Goal: Task Accomplishment & Management: Manage account settings

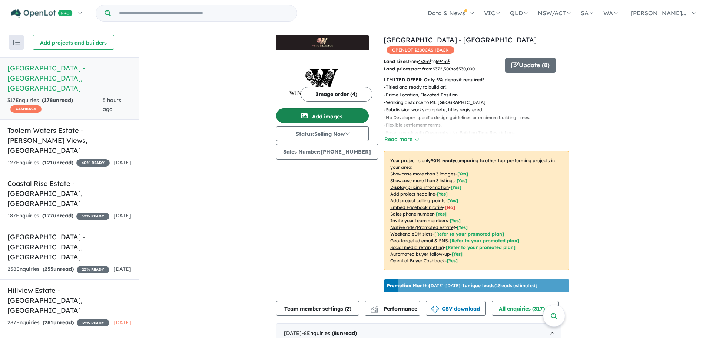
click at [335, 114] on button "Add images" at bounding box center [322, 115] width 93 height 15
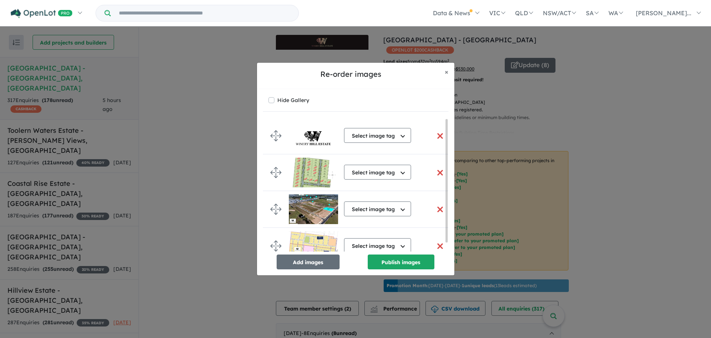
scroll to position [10, 0]
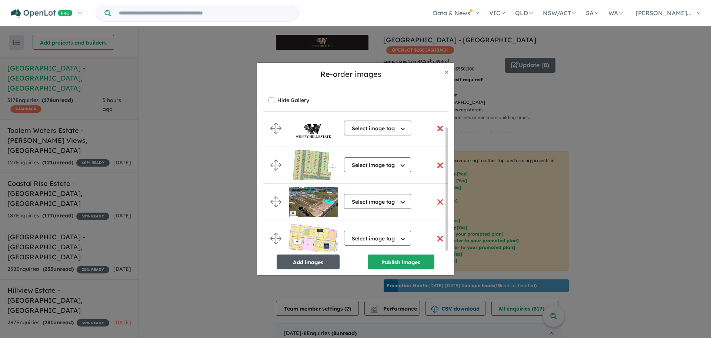
click at [315, 259] on button "Add images" at bounding box center [308, 261] width 63 height 15
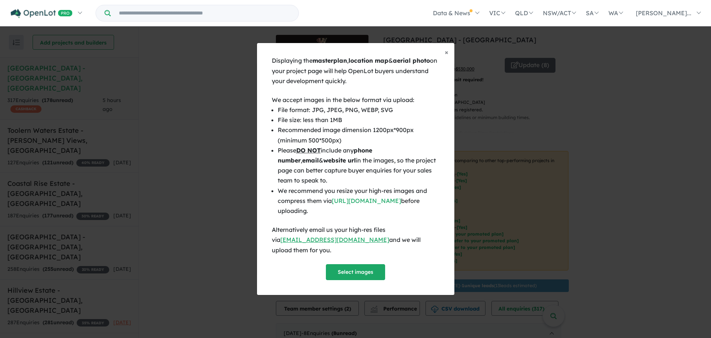
scroll to position [9, 0]
click at [351, 264] on button "Select images" at bounding box center [355, 272] width 59 height 16
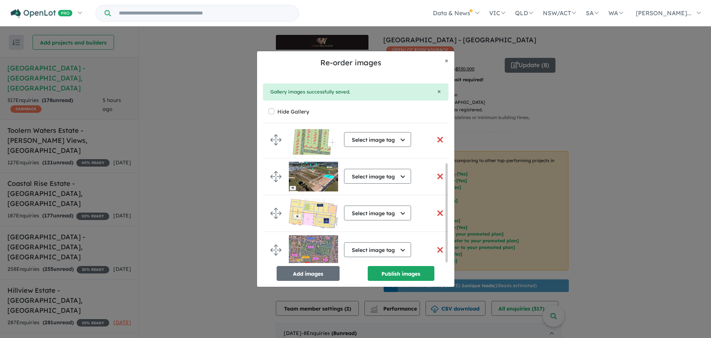
scroll to position [47, 0]
click at [407, 273] on button "Publish images" at bounding box center [401, 273] width 67 height 15
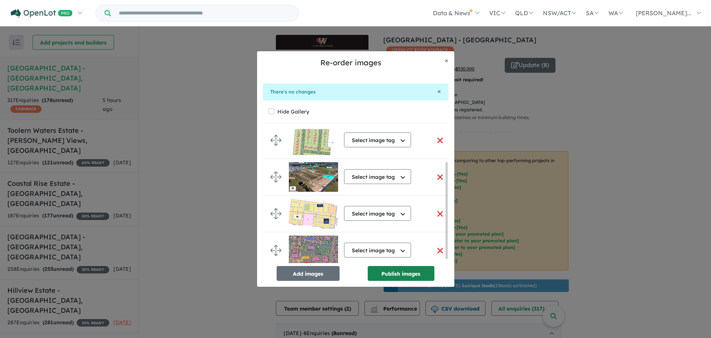
scroll to position [45, 0]
click at [399, 274] on button "Publish images" at bounding box center [401, 273] width 67 height 15
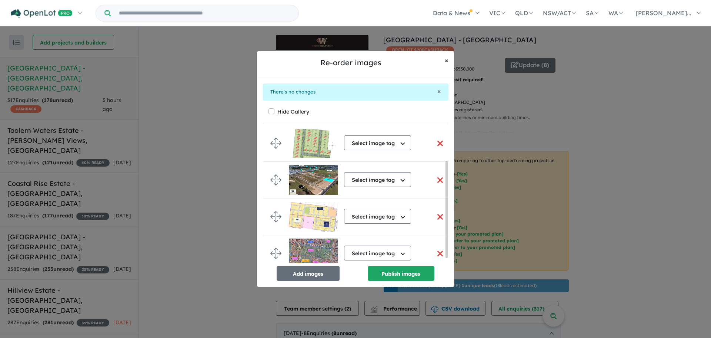
click at [448, 60] on span "×" at bounding box center [447, 60] width 4 height 9
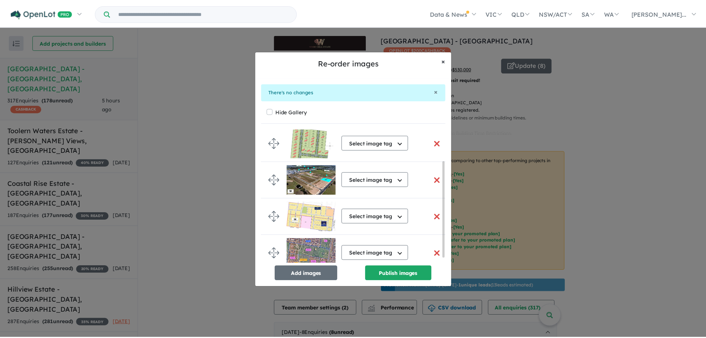
scroll to position [42, 0]
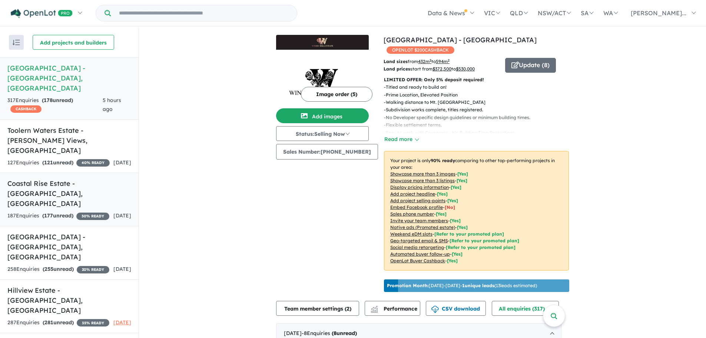
click at [55, 178] on h5 "Coastal Rise Estate - [GEOGRAPHIC_DATA] , [GEOGRAPHIC_DATA]" at bounding box center [69, 193] width 124 height 30
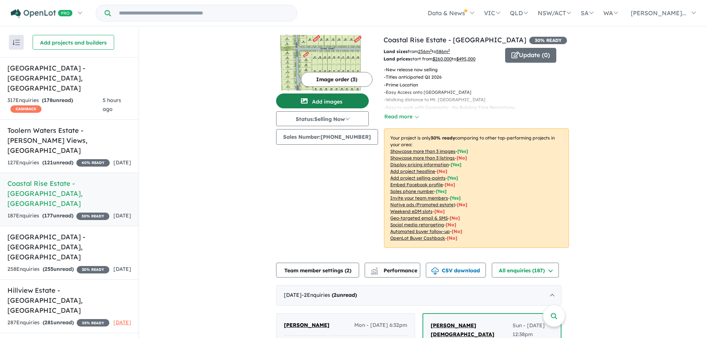
click at [337, 102] on button "Add images" at bounding box center [322, 100] width 93 height 15
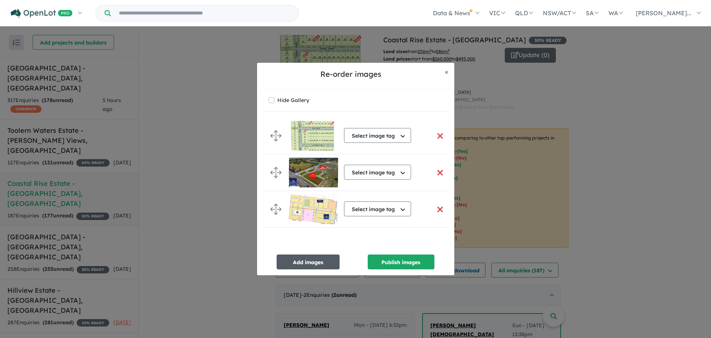
click at [313, 262] on button "Add images" at bounding box center [308, 261] width 63 height 15
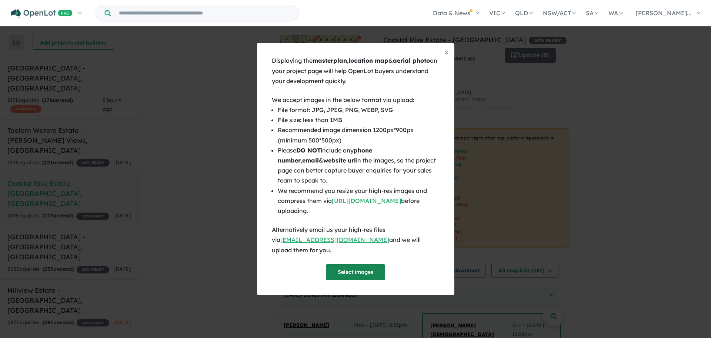
click at [355, 266] on button "Select images" at bounding box center [355, 272] width 59 height 16
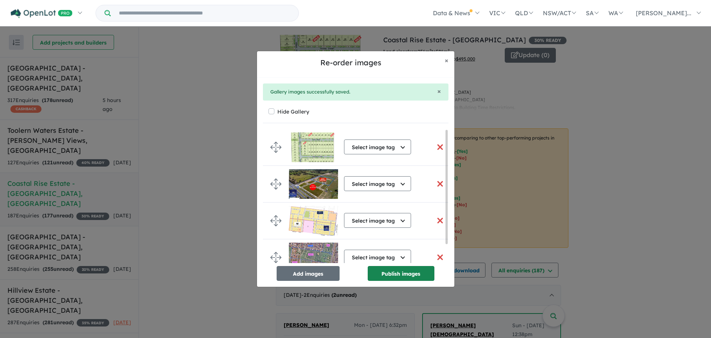
click at [395, 273] on button "Publish images" at bounding box center [401, 273] width 67 height 15
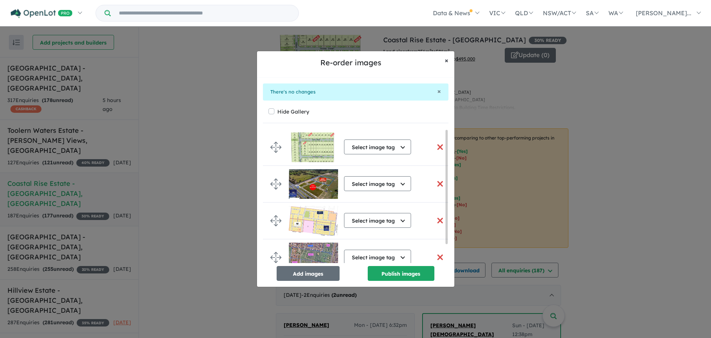
click at [448, 61] on span "×" at bounding box center [447, 60] width 4 height 9
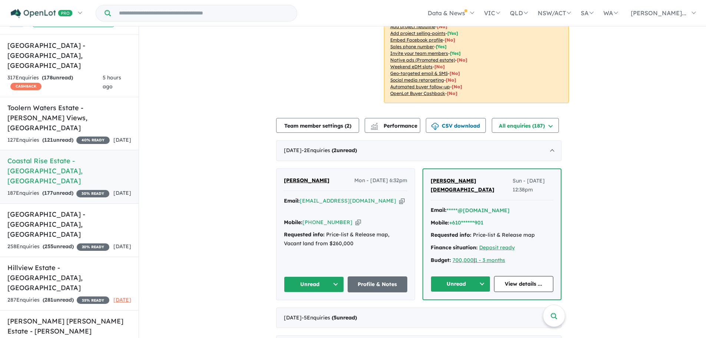
scroll to position [148, 0]
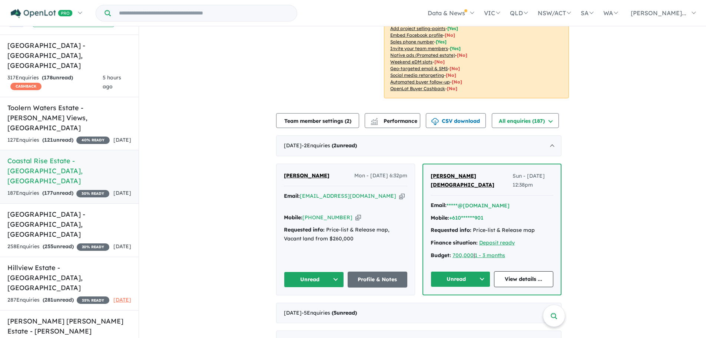
click at [331, 271] on button "Unread" at bounding box center [314, 279] width 60 height 16
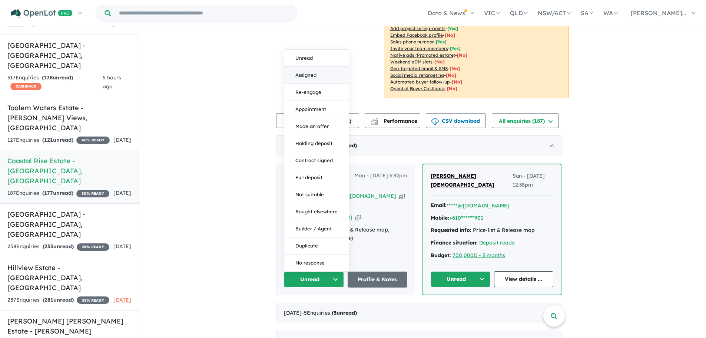
click at [303, 67] on button "Assigned" at bounding box center [316, 75] width 64 height 17
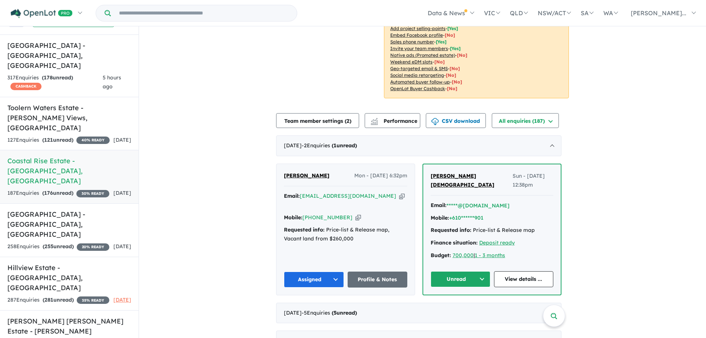
click at [464, 273] on button "Unread" at bounding box center [461, 279] width 60 height 16
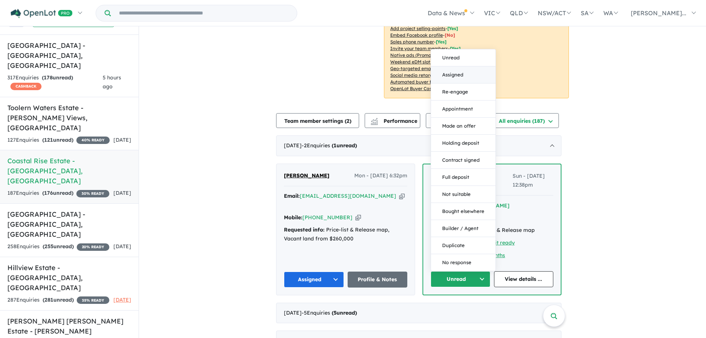
click at [464, 67] on button "Assigned" at bounding box center [463, 74] width 64 height 17
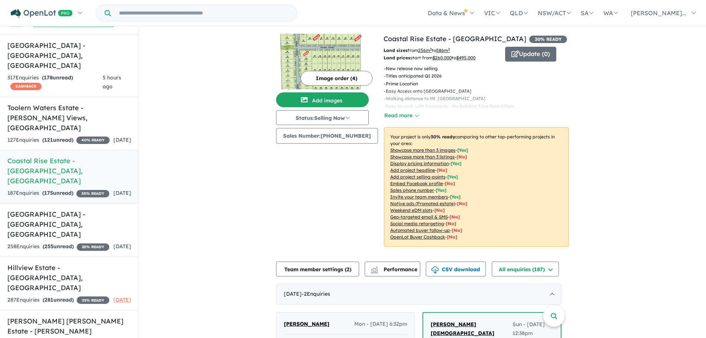
scroll to position [0, 0]
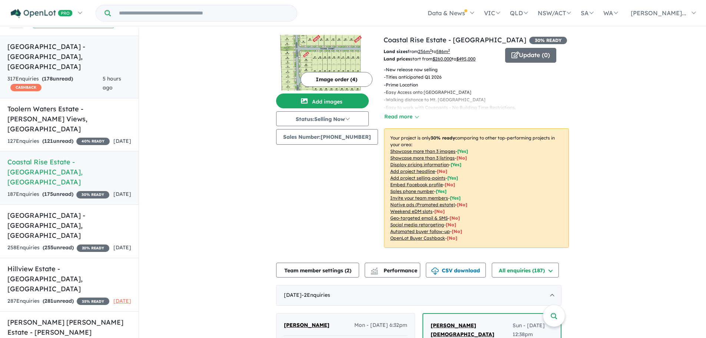
click at [55, 47] on h5 "[GEOGRAPHIC_DATA] - [GEOGRAPHIC_DATA] , [GEOGRAPHIC_DATA]" at bounding box center [69, 56] width 124 height 30
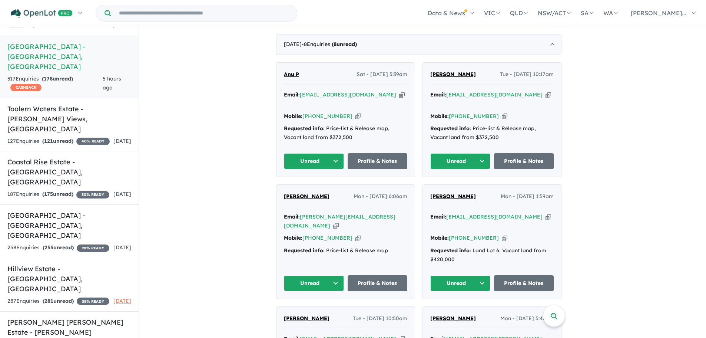
scroll to position [293, 0]
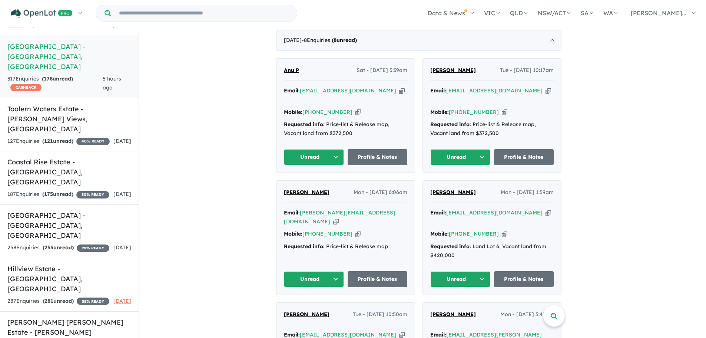
click at [319, 149] on button "Unread" at bounding box center [314, 157] width 60 height 16
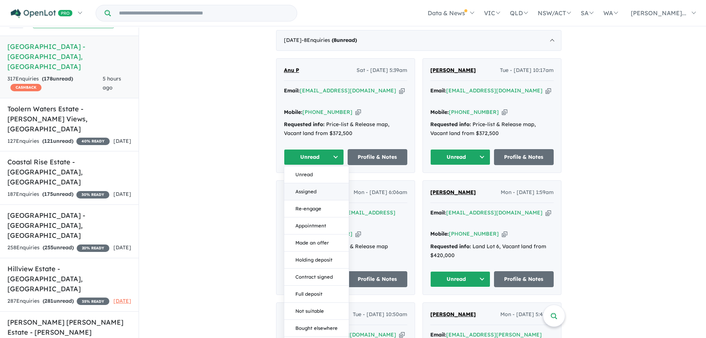
click at [314, 183] on button "Assigned" at bounding box center [316, 191] width 64 height 17
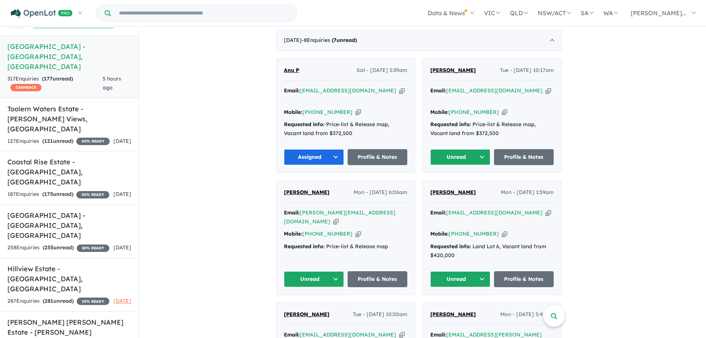
click at [471, 149] on button "Unread" at bounding box center [460, 157] width 60 height 16
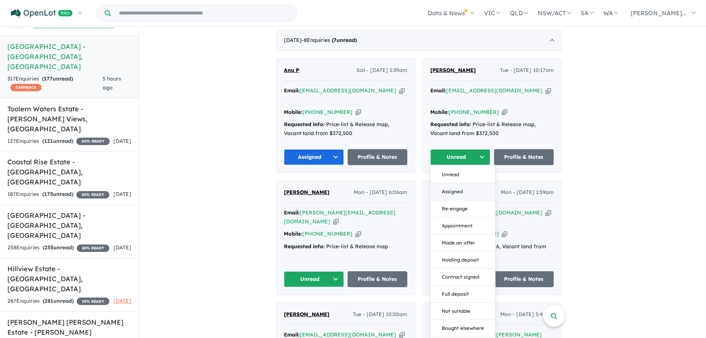
click at [462, 183] on button "Assigned" at bounding box center [463, 191] width 64 height 17
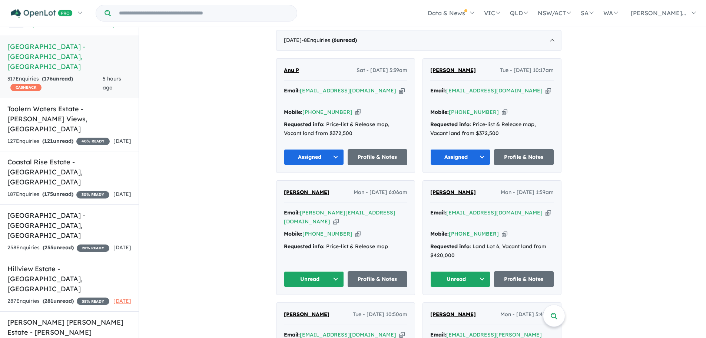
click at [316, 271] on button "Unread" at bounding box center [314, 279] width 60 height 16
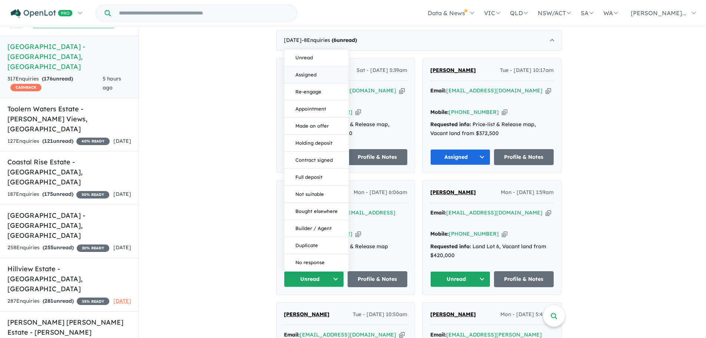
click at [308, 66] on button "Assigned" at bounding box center [316, 74] width 64 height 17
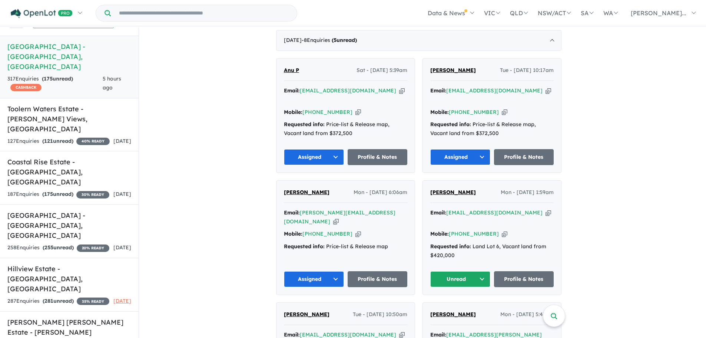
click at [469, 271] on button "Unread" at bounding box center [460, 279] width 60 height 16
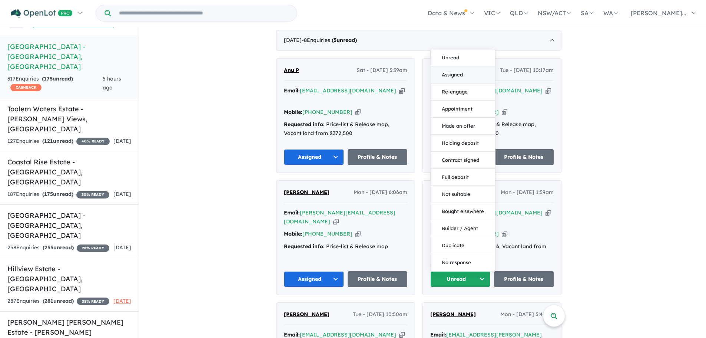
click at [453, 66] on button "Assigned" at bounding box center [463, 74] width 64 height 17
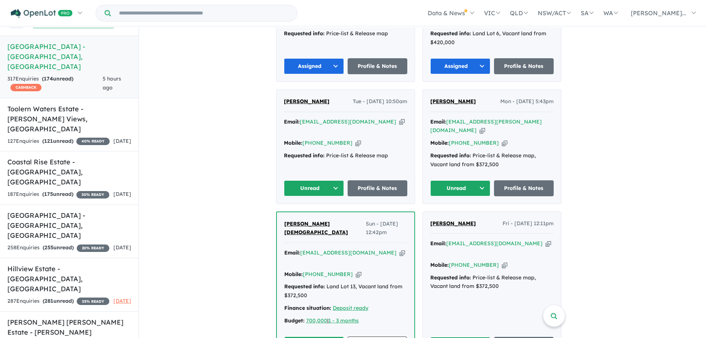
scroll to position [515, 0]
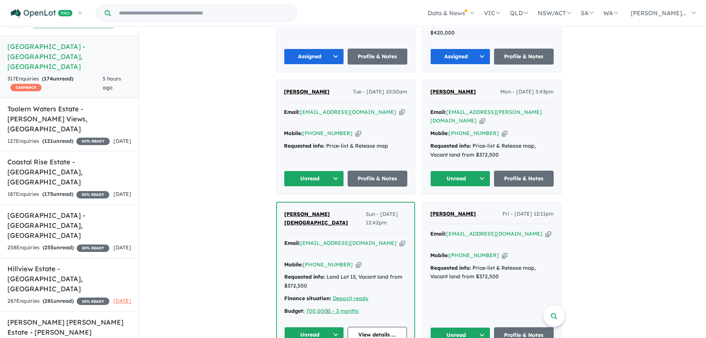
click at [317, 170] on button "Unread" at bounding box center [314, 178] width 60 height 16
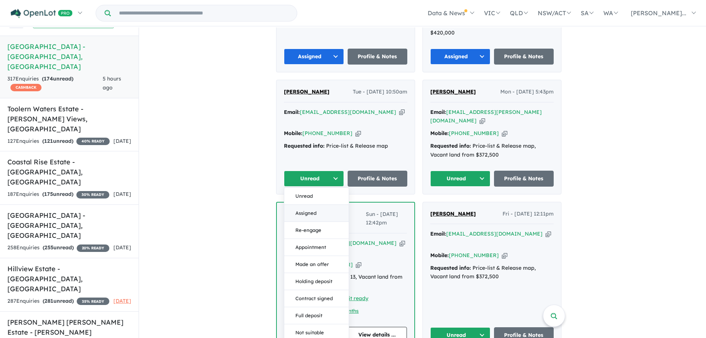
click at [309, 205] on button "Assigned" at bounding box center [316, 213] width 64 height 17
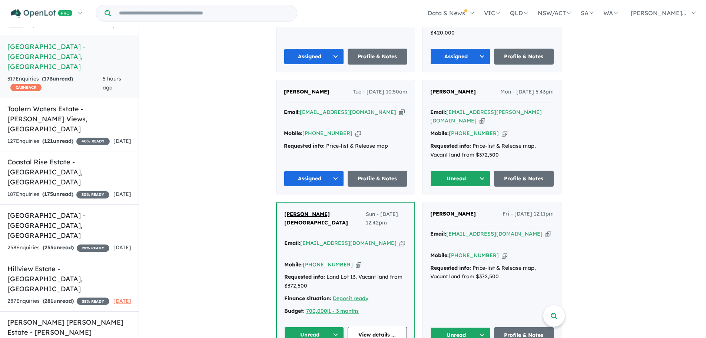
click at [461, 170] on button "Unread" at bounding box center [460, 178] width 60 height 16
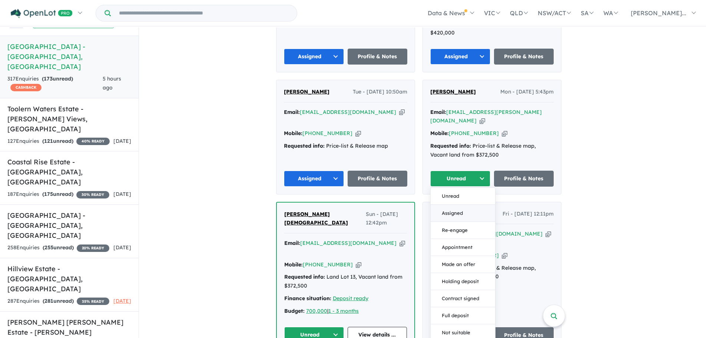
click at [462, 205] on button "Assigned" at bounding box center [463, 213] width 64 height 17
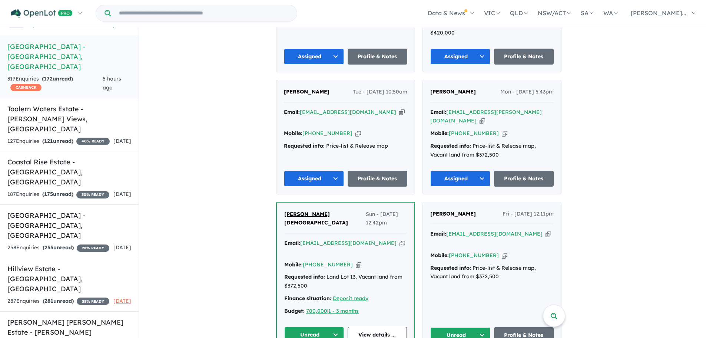
click at [460, 327] on button "Unread" at bounding box center [460, 335] width 60 height 16
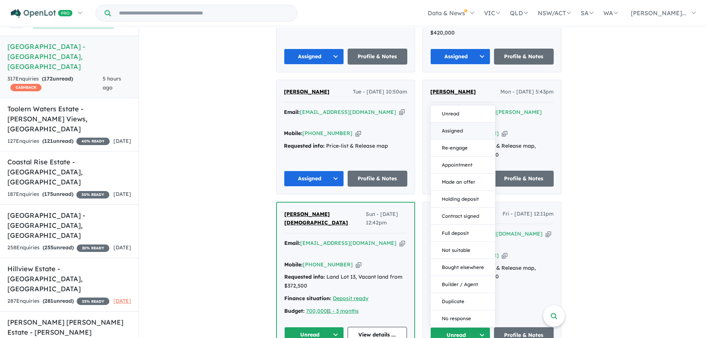
click at [461, 122] on button "Assigned" at bounding box center [463, 130] width 64 height 17
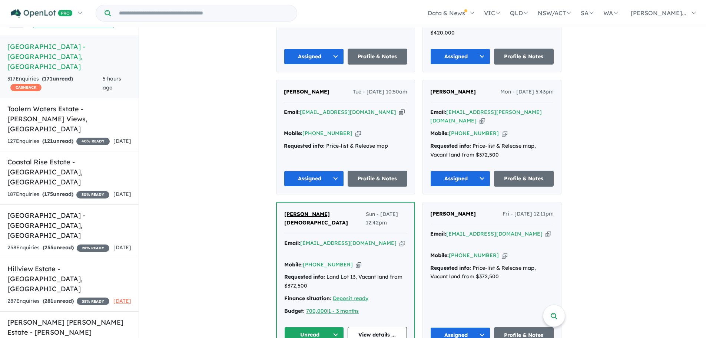
click at [314, 326] on button "Unread" at bounding box center [314, 334] width 60 height 16
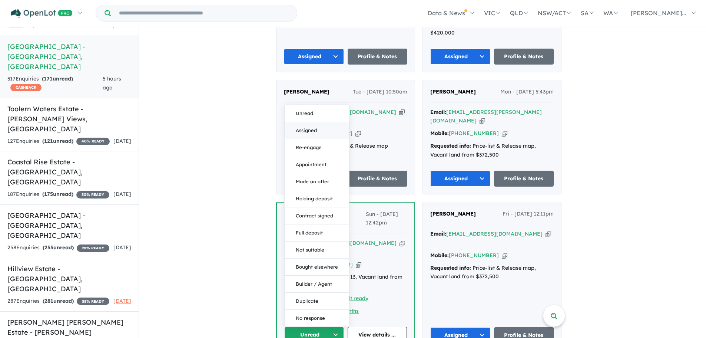
click at [313, 122] on button "Assigned" at bounding box center [317, 130] width 64 height 17
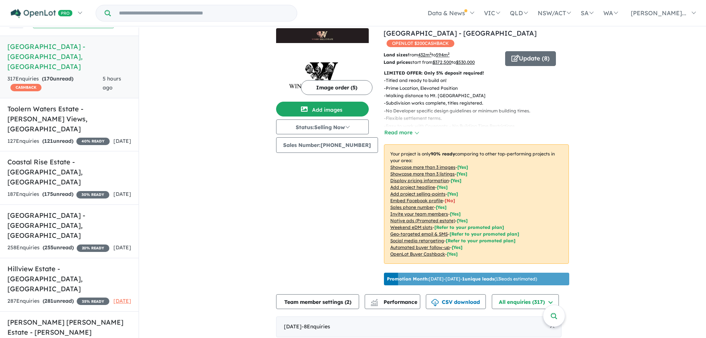
scroll to position [0, 0]
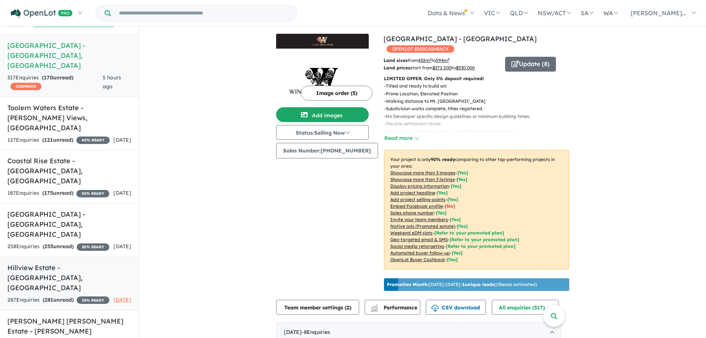
click at [48, 262] on h5 "[GEOGRAPHIC_DATA] - [GEOGRAPHIC_DATA] , [GEOGRAPHIC_DATA]" at bounding box center [69, 277] width 124 height 30
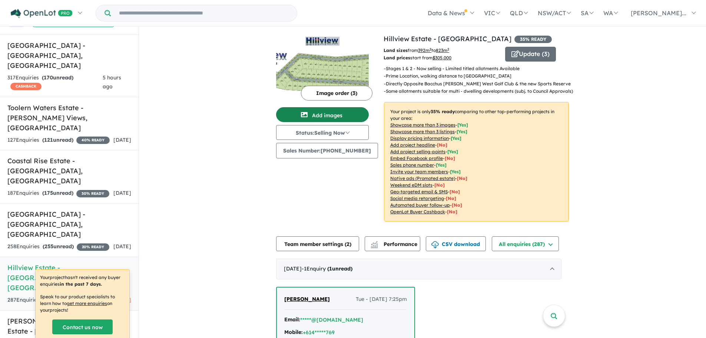
click at [329, 115] on button "Add images" at bounding box center [322, 114] width 93 height 15
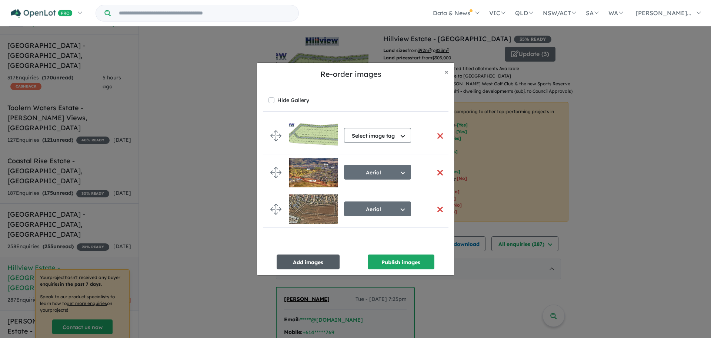
click at [311, 260] on button "Add images" at bounding box center [308, 261] width 63 height 15
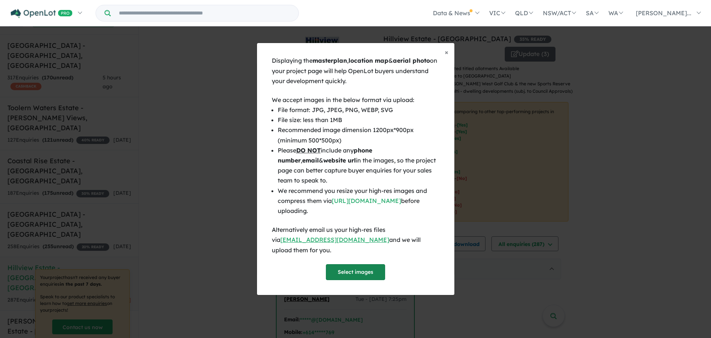
click at [366, 266] on button "Select images" at bounding box center [355, 272] width 59 height 16
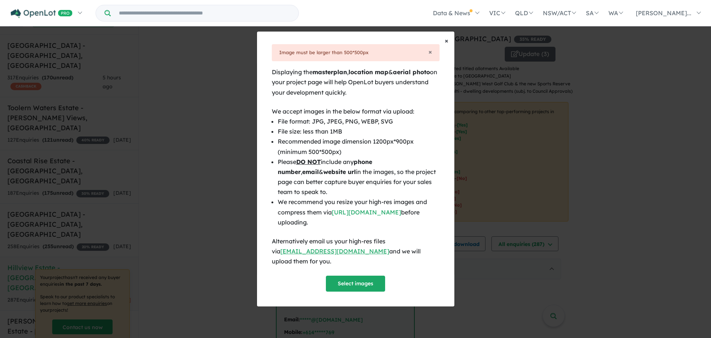
click at [447, 45] on span "×" at bounding box center [447, 40] width 4 height 9
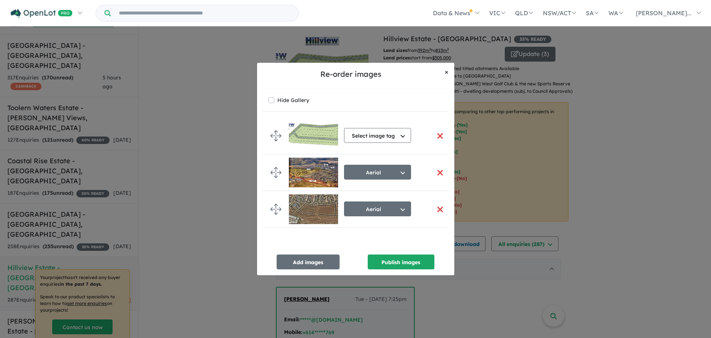
click at [446, 72] on span "×" at bounding box center [447, 71] width 4 height 9
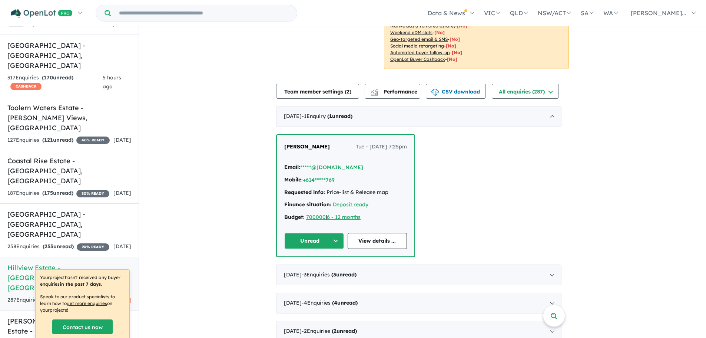
scroll to position [185, 0]
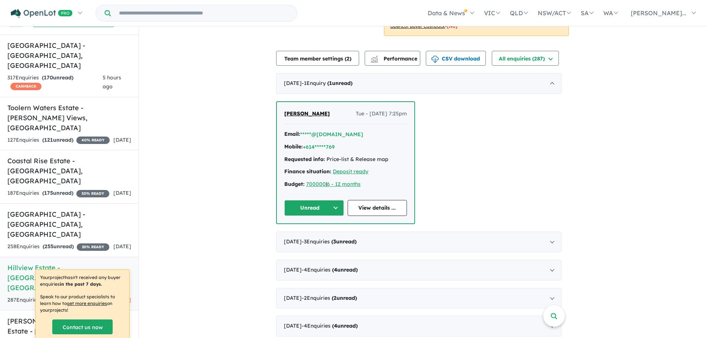
click at [308, 212] on button "Unread" at bounding box center [314, 208] width 60 height 16
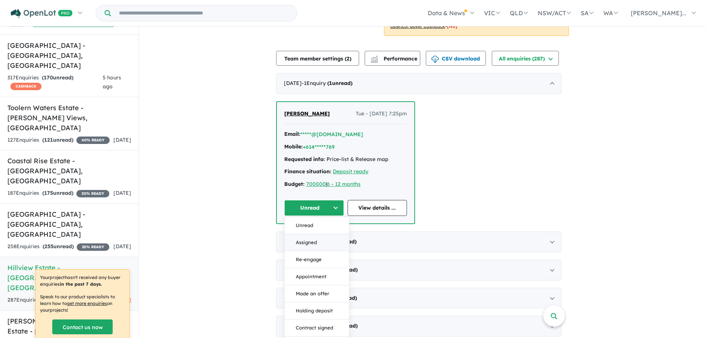
click at [310, 241] on button "Assigned" at bounding box center [317, 242] width 64 height 17
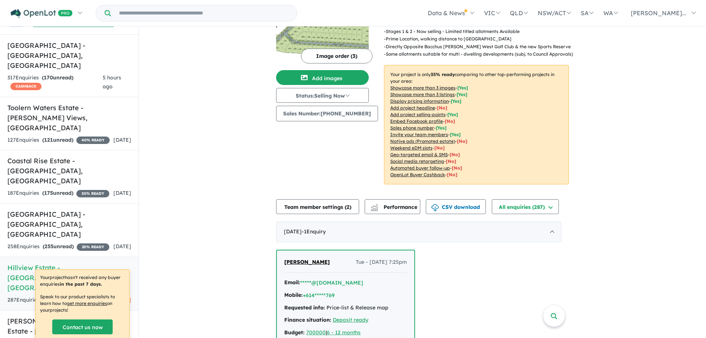
scroll to position [0, 0]
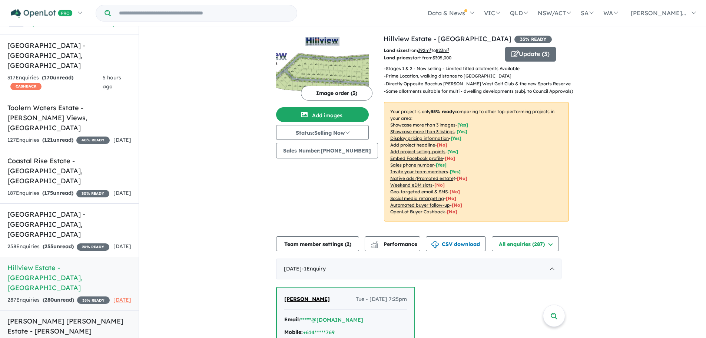
click at [75, 316] on h5 "[PERSON_NAME] [PERSON_NAME] Estate - [PERSON_NAME][GEOGRAPHIC_DATA] , [GEOGRAPH…" at bounding box center [69, 336] width 124 height 40
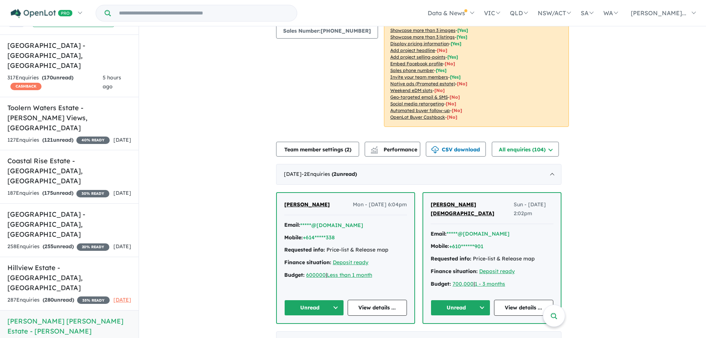
scroll to position [148, 0]
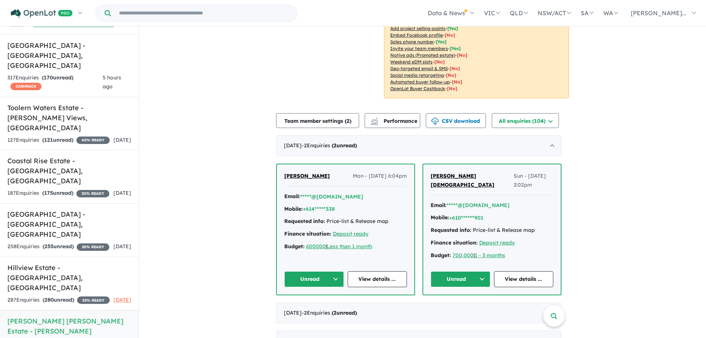
click at [305, 271] on button "Unread" at bounding box center [314, 279] width 60 height 16
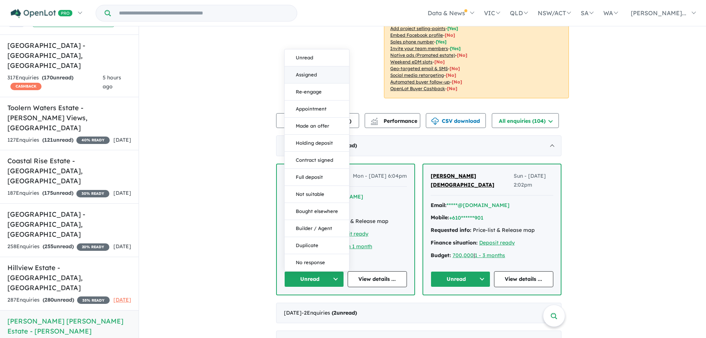
click at [312, 66] on button "Assigned" at bounding box center [317, 74] width 64 height 17
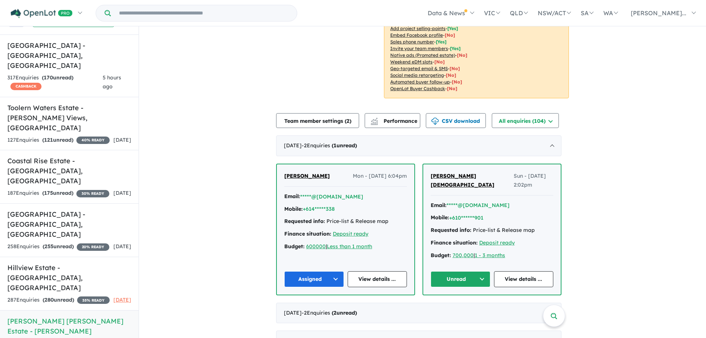
click at [462, 271] on button "Unread" at bounding box center [461, 279] width 60 height 16
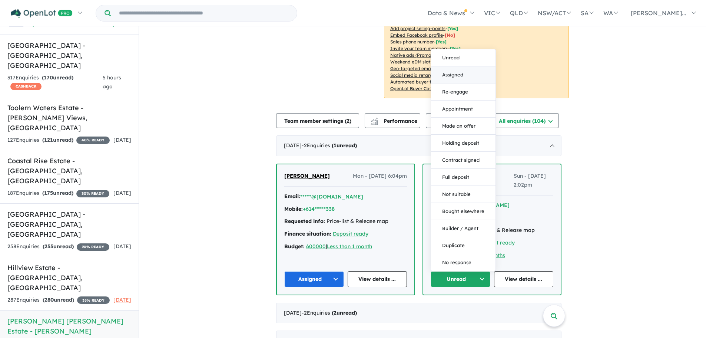
click at [465, 66] on button "Assigned" at bounding box center [463, 74] width 64 height 17
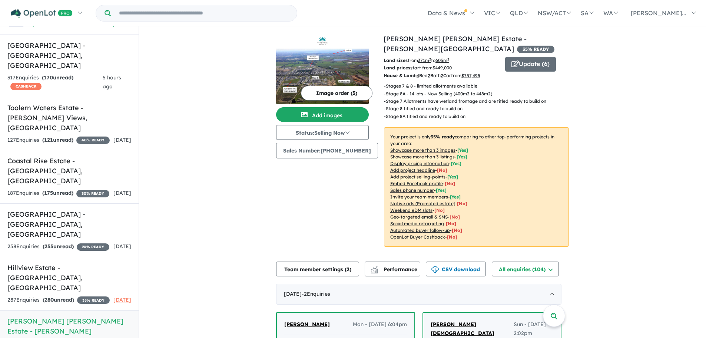
scroll to position [0, 0]
